Goal: Task Accomplishment & Management: Use online tool/utility

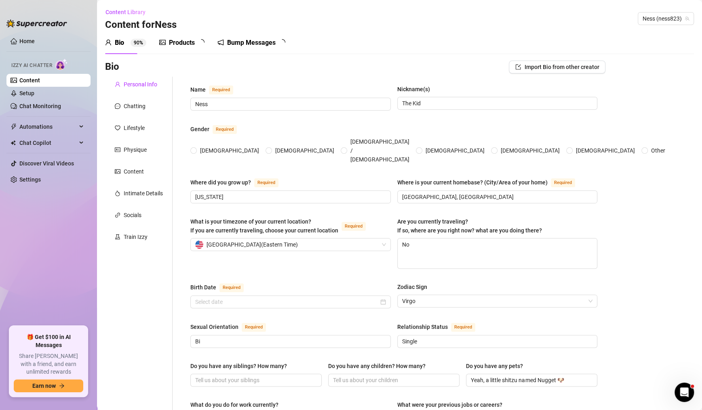
radio input "true"
type input "[DATE]"
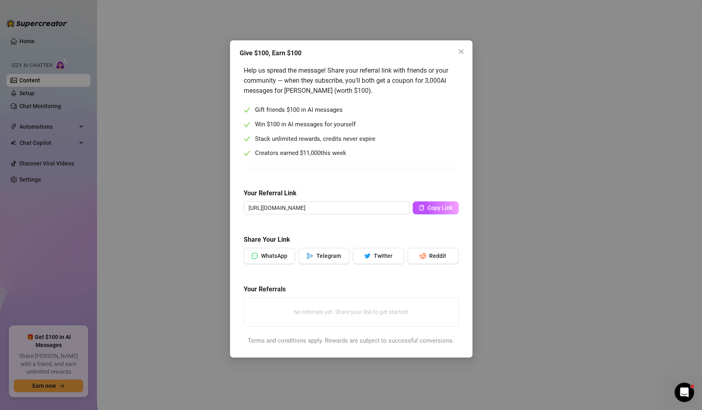
click at [465, 41] on div "Give $100, Earn $100 Help us spread the message! Share your referral link with …" at bounding box center [351, 199] width 242 height 318
click at [465, 51] on span "Close" at bounding box center [461, 51] width 13 height 6
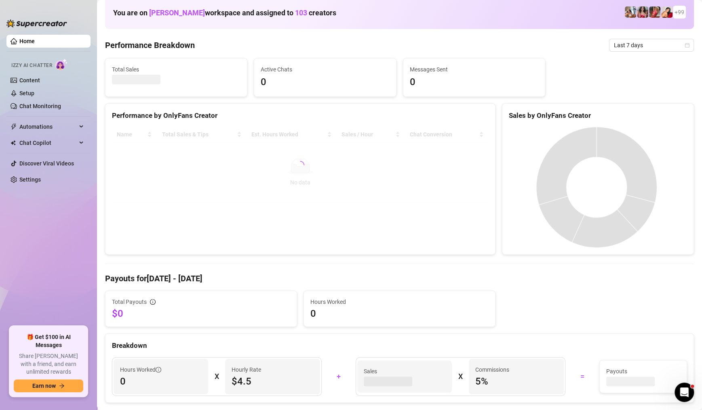
scroll to position [44, 0]
click at [621, 111] on div "Sales by OnlyFans Creator" at bounding box center [598, 116] width 178 height 11
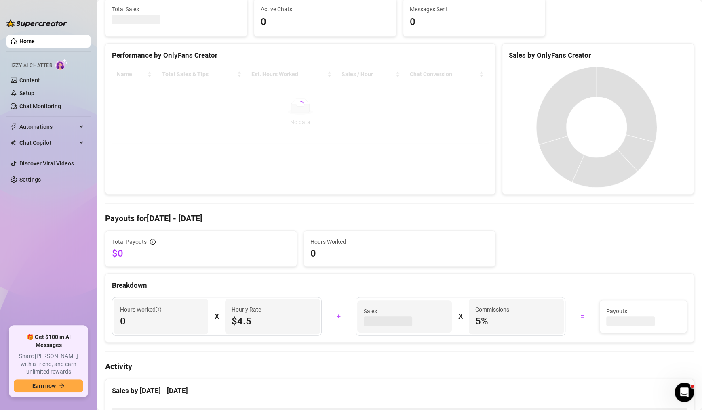
scroll to position [109, 0]
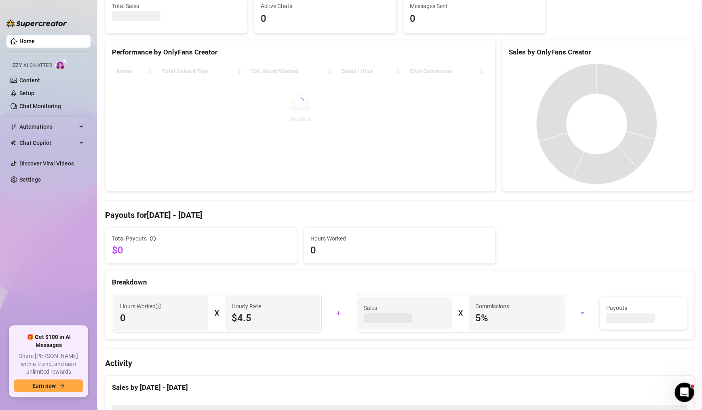
click at [602, 71] on canvas at bounding box center [596, 123] width 175 height 121
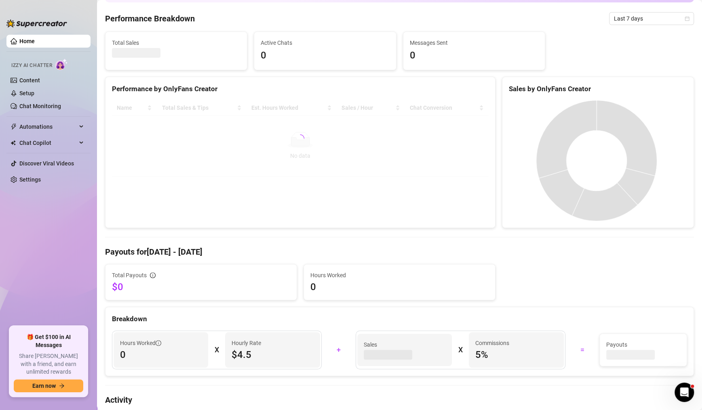
scroll to position [66, 0]
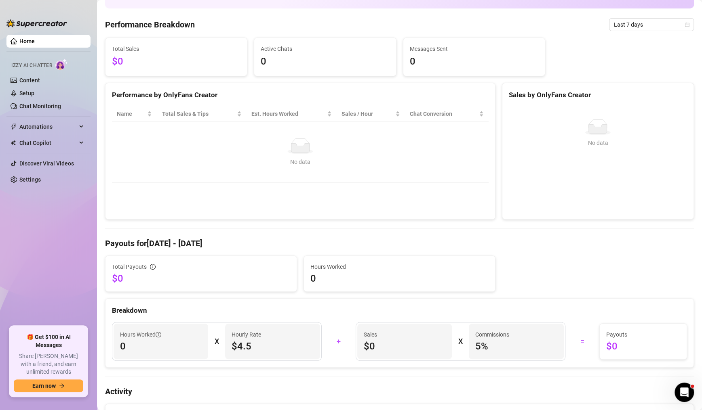
click at [611, 97] on div "Sales by OnlyFans Creator" at bounding box center [598, 95] width 178 height 11
click at [614, 95] on div "Sales by OnlyFans Creator" at bounding box center [598, 95] width 178 height 11
click at [621, 91] on div "Sales by OnlyFans Creator" at bounding box center [598, 95] width 178 height 11
click at [610, 96] on div "Sales by OnlyFans Creator" at bounding box center [598, 95] width 178 height 11
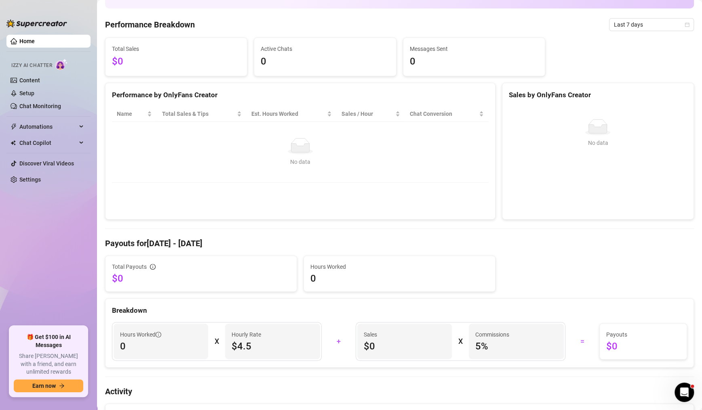
click at [617, 90] on div "Sales by OnlyFans Creator" at bounding box center [598, 95] width 178 height 11
click at [606, 98] on div "Sales by OnlyFans Creator" at bounding box center [598, 95] width 178 height 11
click at [607, 97] on div "Sales by OnlyFans Creator" at bounding box center [598, 95] width 178 height 11
click at [606, 99] on div "Sales by OnlyFans Creator" at bounding box center [598, 95] width 178 height 11
click at [607, 99] on div "Sales by OnlyFans Creator" at bounding box center [598, 95] width 178 height 11
